Goal: Communication & Community: Answer question/provide support

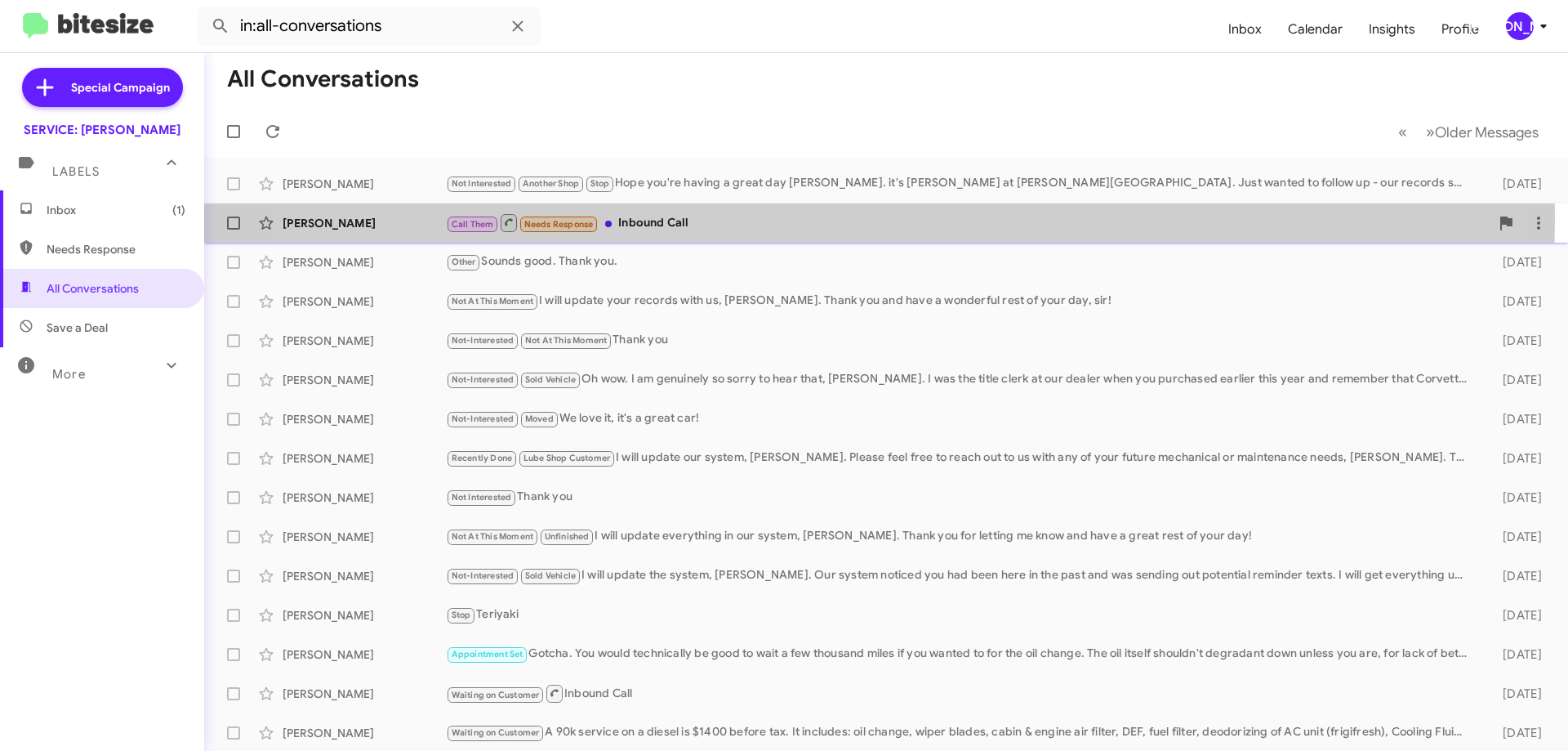
click at [813, 217] on div "Call Them Needs Response Inbound Call" at bounding box center [967, 222] width 1044 height 20
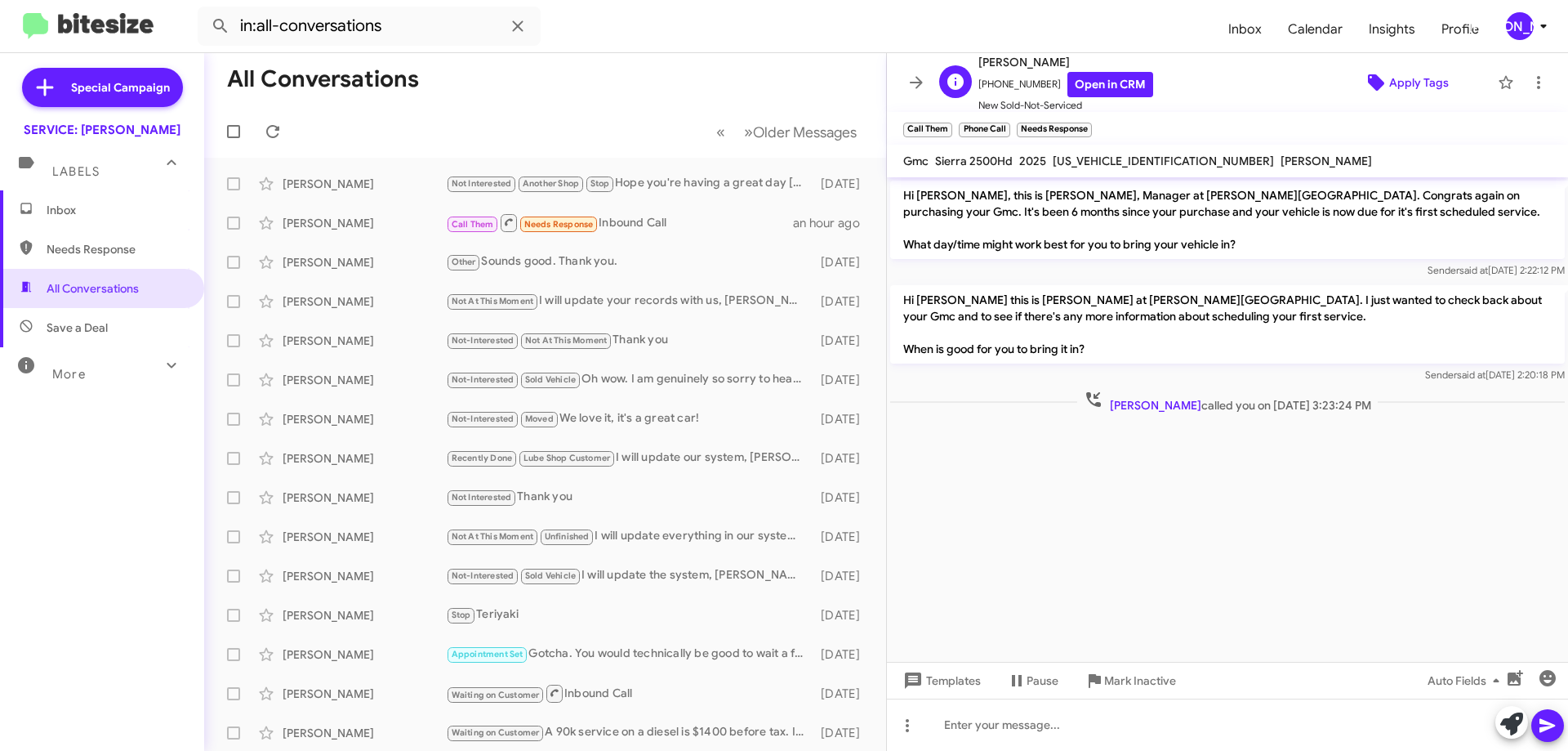
click at [1389, 76] on span "Apply Tags" at bounding box center [1419, 82] width 60 height 29
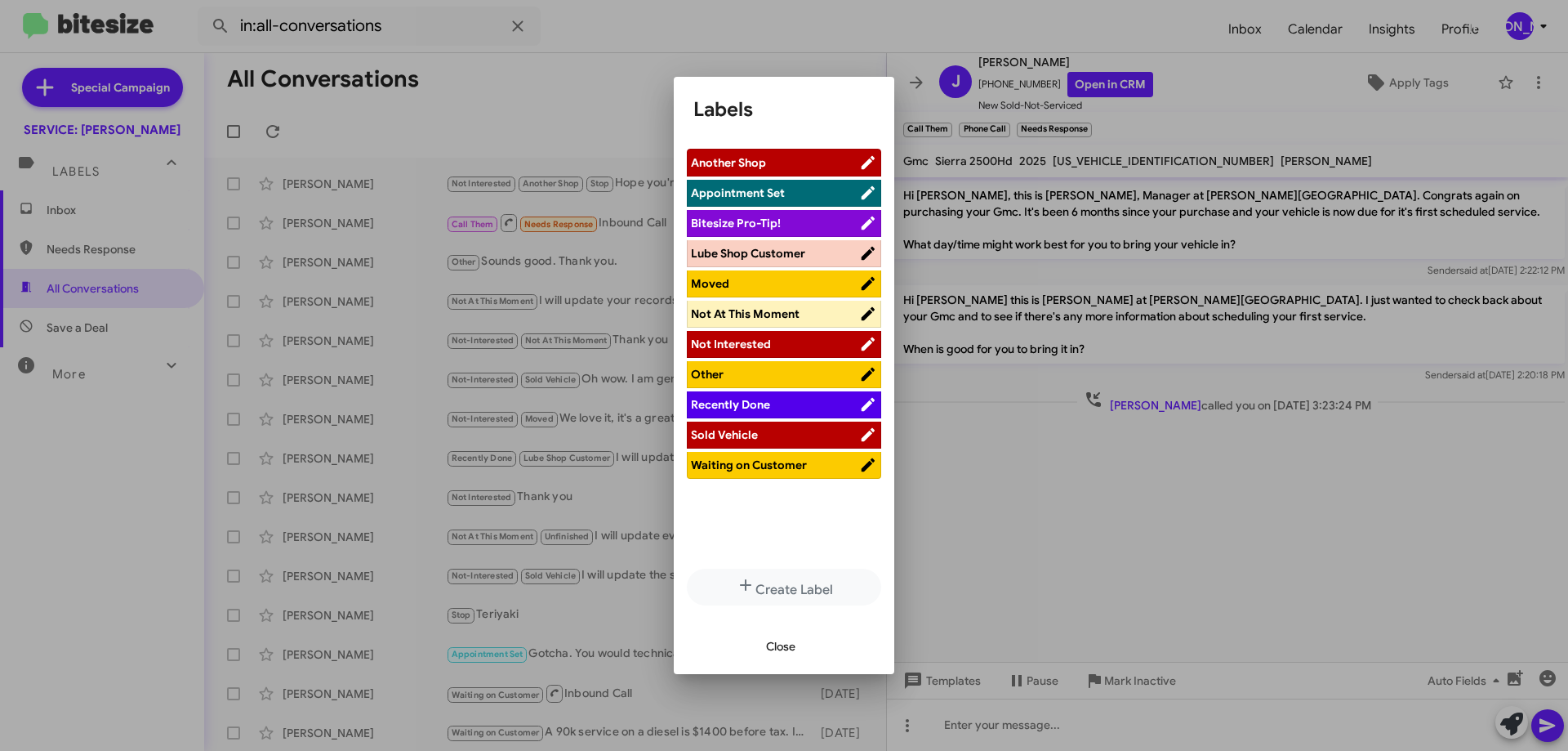
click at [770, 184] on li "Appointment Set" at bounding box center [784, 193] width 195 height 27
click at [791, 203] on li "Appointment Set" at bounding box center [784, 193] width 195 height 27
click at [804, 195] on span "Appointment Set" at bounding box center [774, 193] width 168 height 16
click at [779, 644] on span "Close" at bounding box center [781, 646] width 29 height 29
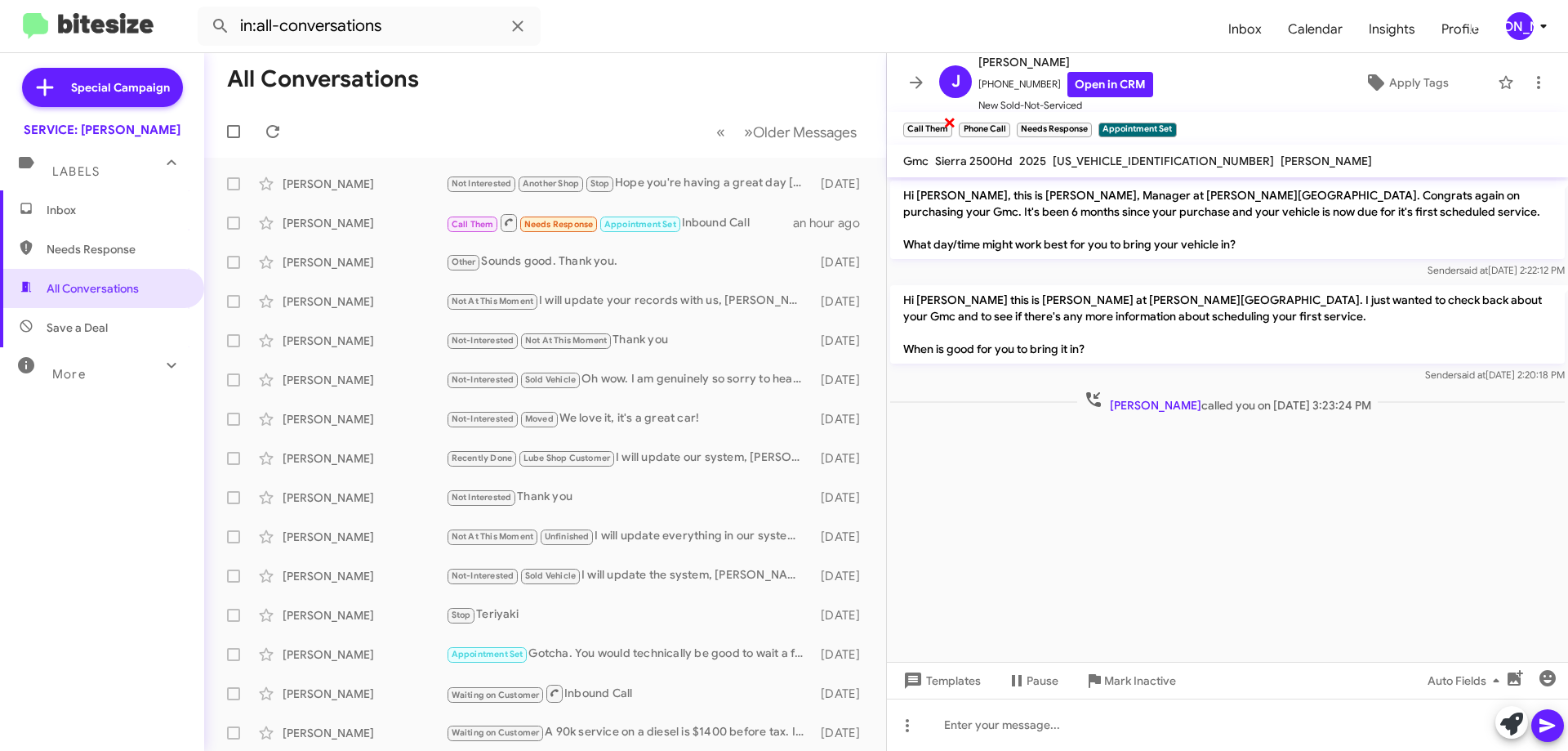
click at [942, 127] on small "Call Them" at bounding box center [927, 130] width 49 height 15
click at [948, 123] on span "×" at bounding box center [949, 122] width 13 height 20
click at [948, 124] on span "×" at bounding box center [951, 122] width 13 height 20
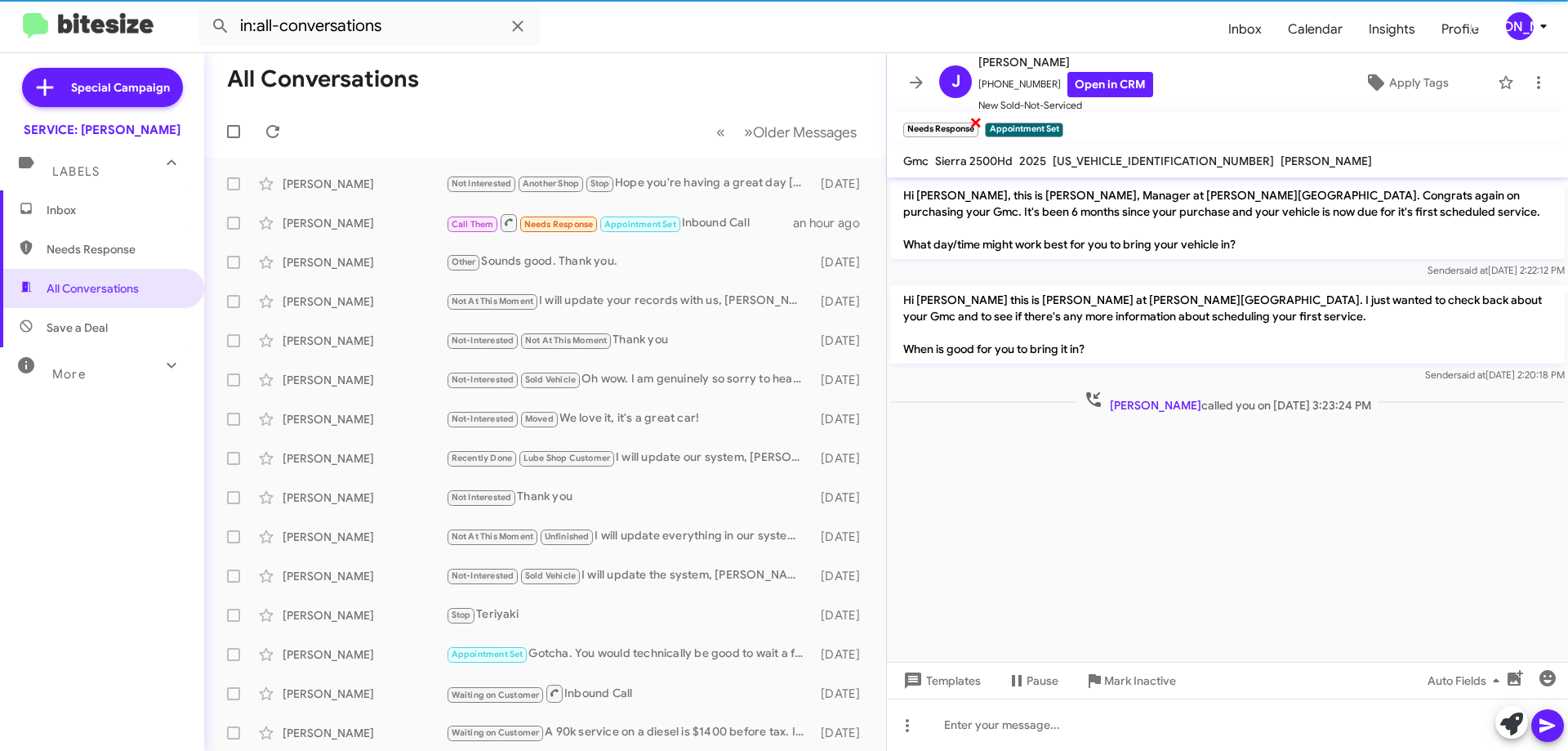
click at [978, 121] on span "×" at bounding box center [976, 122] width 13 height 20
click at [1529, 78] on icon at bounding box center [1539, 83] width 20 height 20
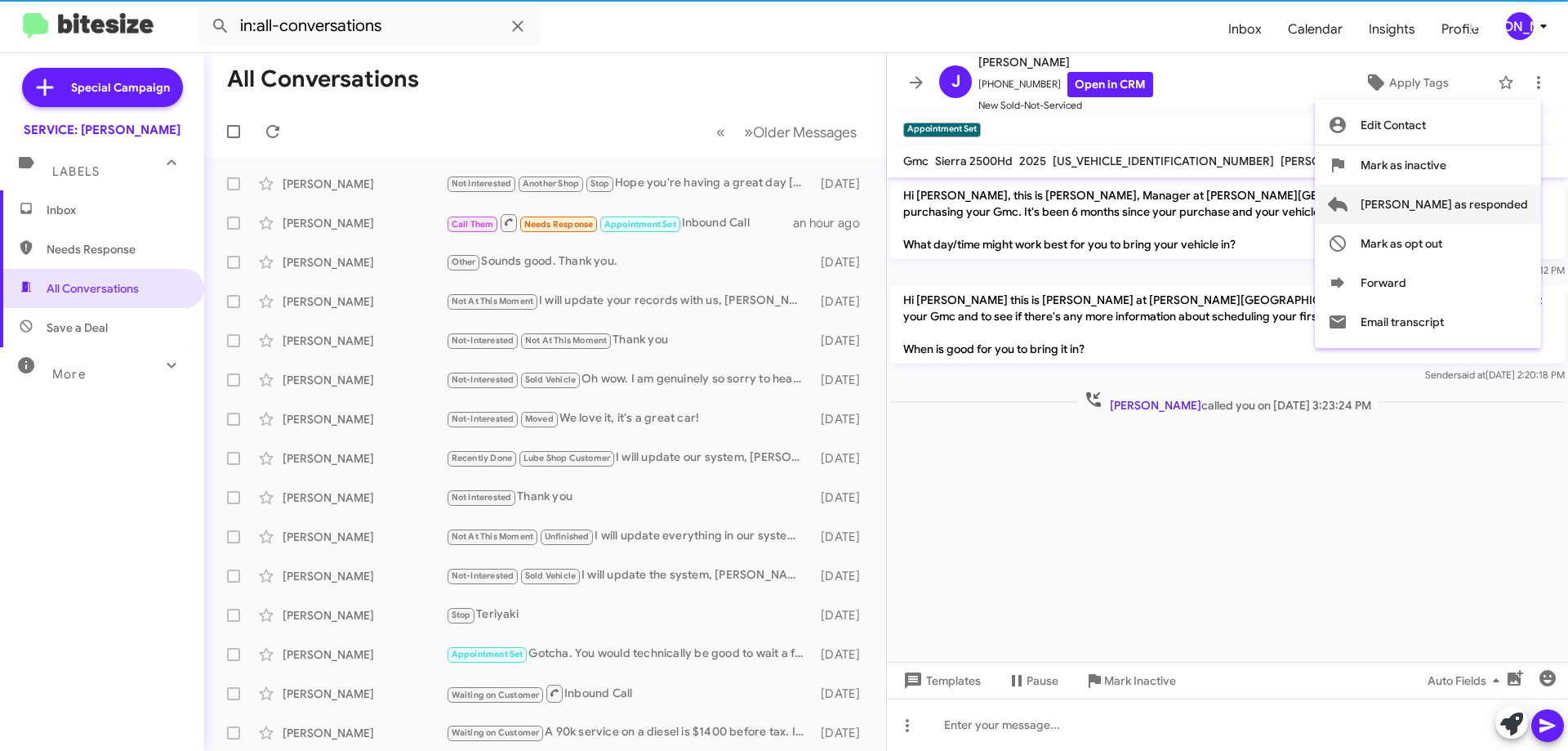
click at [1464, 210] on span "[PERSON_NAME] as responded" at bounding box center [1444, 204] width 167 height 39
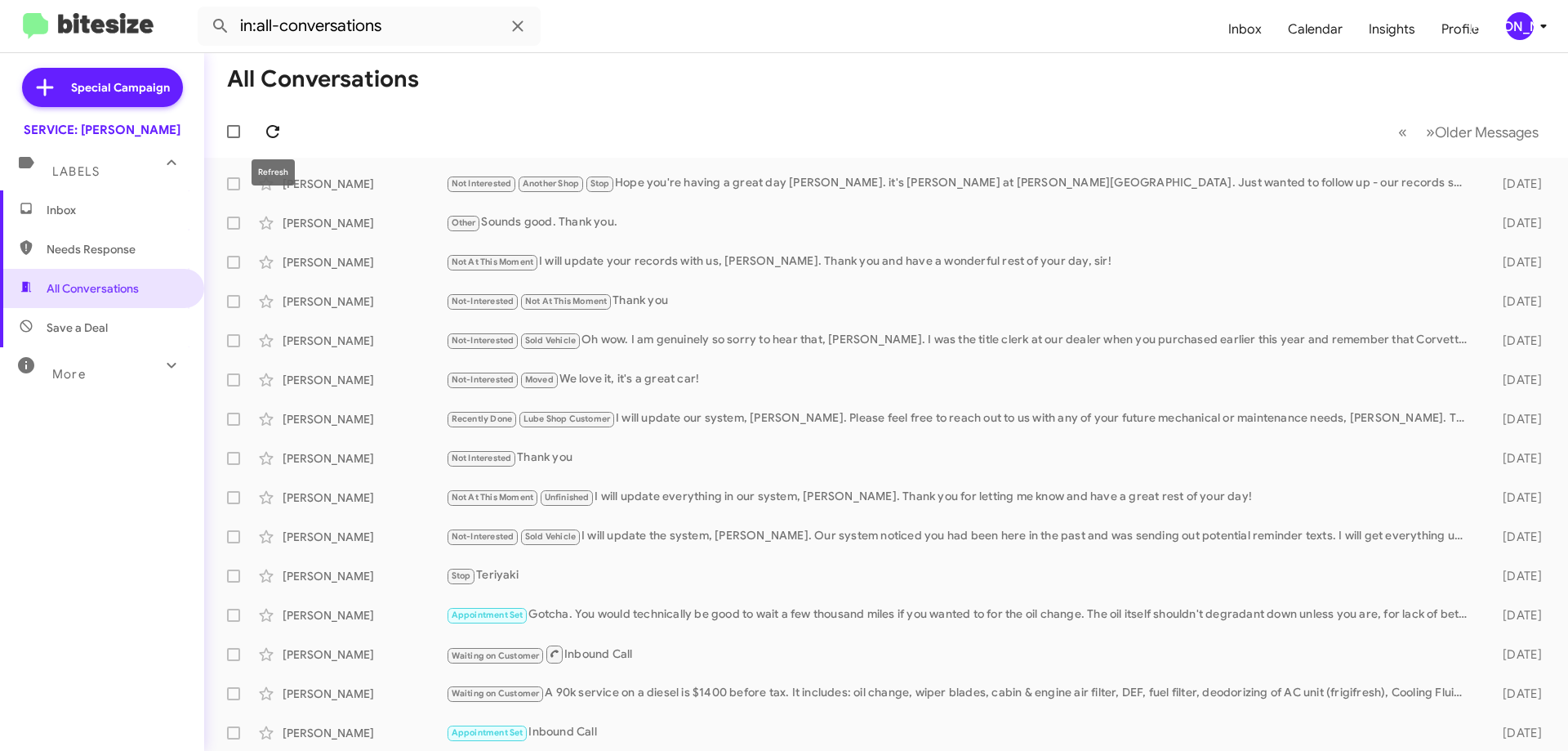
click at [274, 130] on icon at bounding box center [273, 132] width 20 height 20
